Goal: Book appointment/travel/reservation

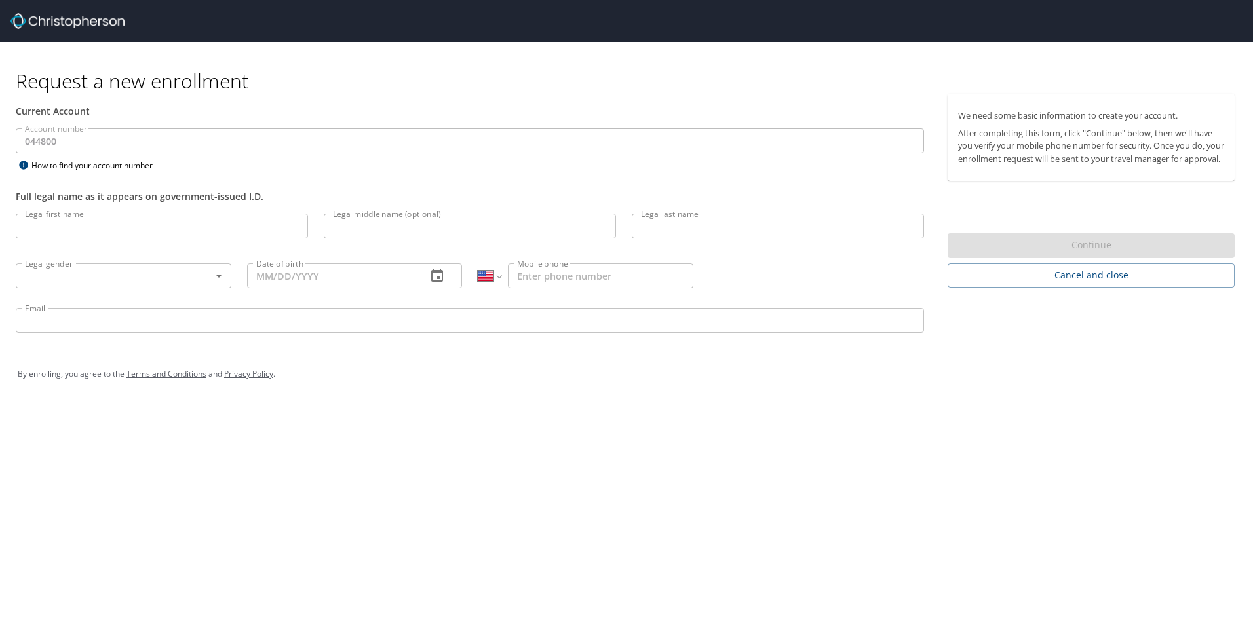
select select "US"
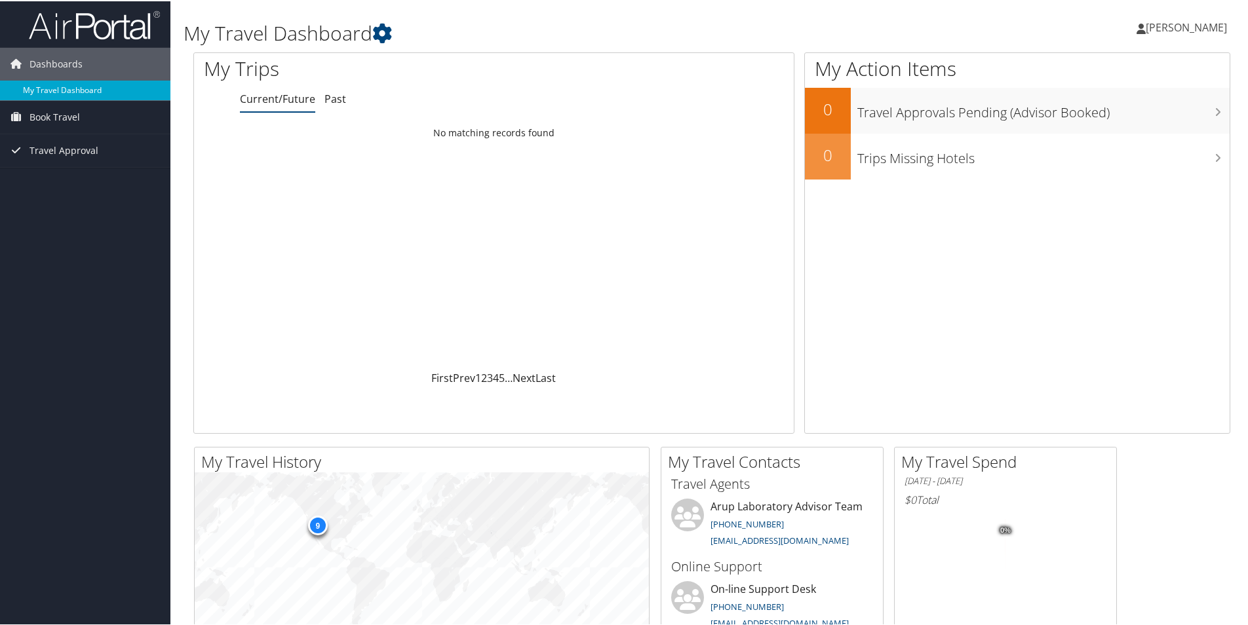
click at [81, 90] on link "My Travel Dashboard" at bounding box center [85, 89] width 170 height 20
click at [46, 114] on span "Book Travel" at bounding box center [54, 116] width 50 height 33
click at [62, 161] on link "Book/Manage Online Trips" at bounding box center [85, 162] width 170 height 20
